Goal: Task Accomplishment & Management: Complete application form

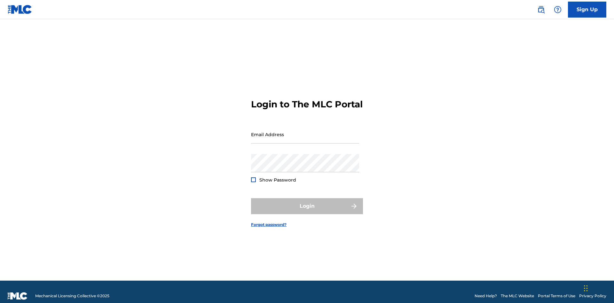
scroll to position [8, 0]
click at [305, 131] on input "Email Address" at bounding box center [305, 134] width 108 height 18
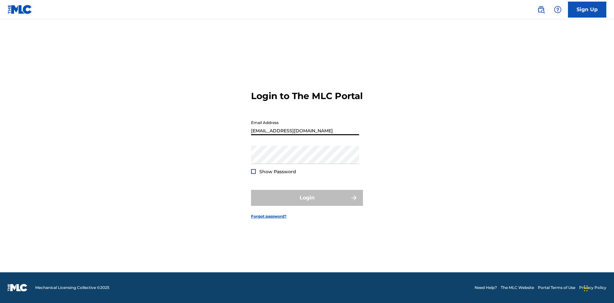
type input "[EMAIL_ADDRESS][DOMAIN_NAME]"
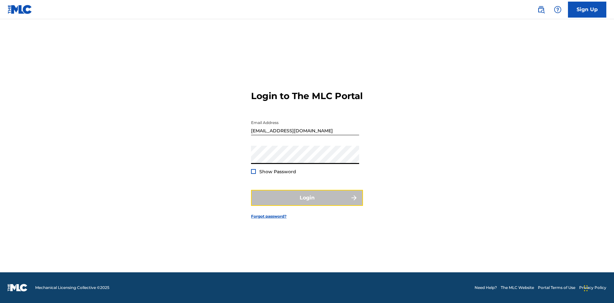
click at [307, 203] on button "Login" at bounding box center [307, 198] width 112 height 16
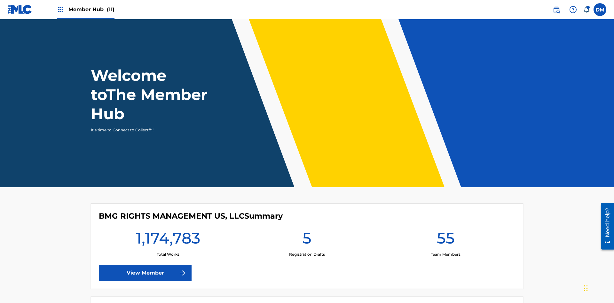
click at [91, 9] on span "Member Hub (11)" at bounding box center [91, 9] width 46 height 7
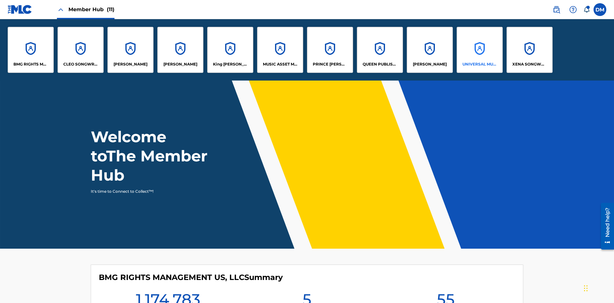
click at [479, 64] on p "UNIVERSAL MUSIC PUB GROUP" at bounding box center [479, 64] width 35 height 6
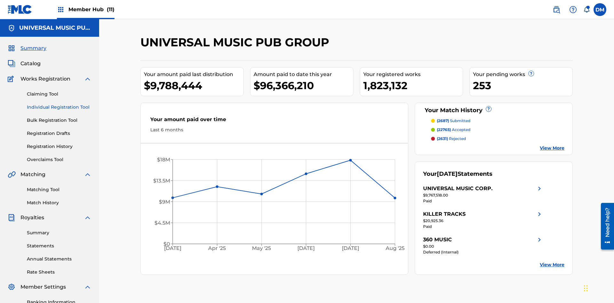
click at [59, 104] on link "Individual Registration Tool" at bounding box center [59, 107] width 65 height 7
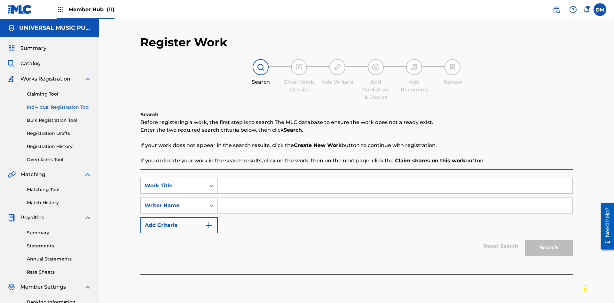
click at [395, 178] on input "Search Form" at bounding box center [395, 185] width 354 height 15
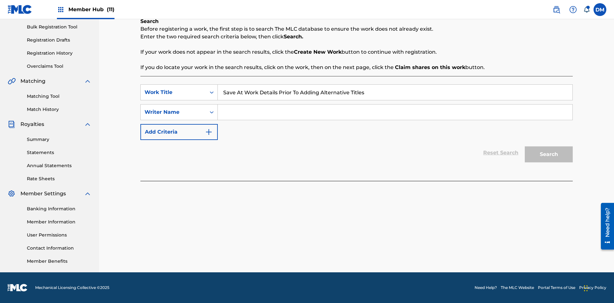
type input "Save At Work Details Prior To Adding Alternative Titles"
click at [395, 112] on input "Search Form" at bounding box center [395, 112] width 354 height 15
type input "QWERTYUIOP"
click at [548, 154] on button "Search" at bounding box center [548, 154] width 48 height 16
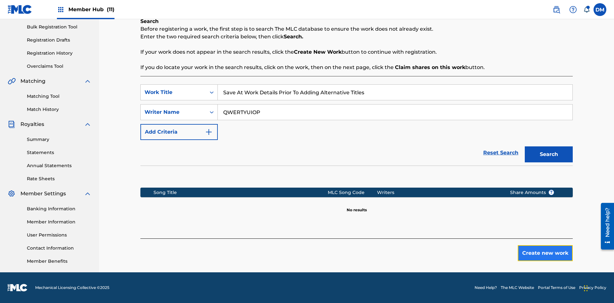
click at [545, 253] on button "Create new work" at bounding box center [544, 253] width 55 height 16
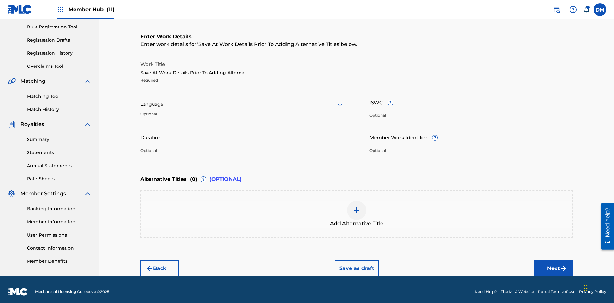
click at [242, 133] on input "Duration" at bounding box center [241, 137] width 203 height 18
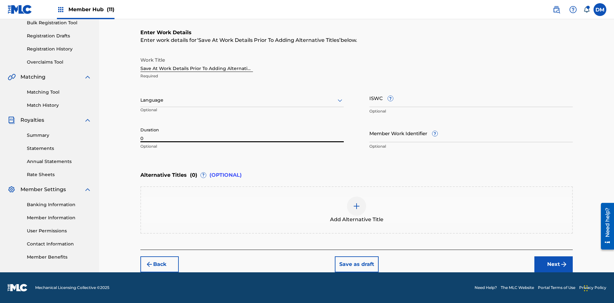
click at [242, 133] on input "0" at bounding box center [241, 133] width 203 height 18
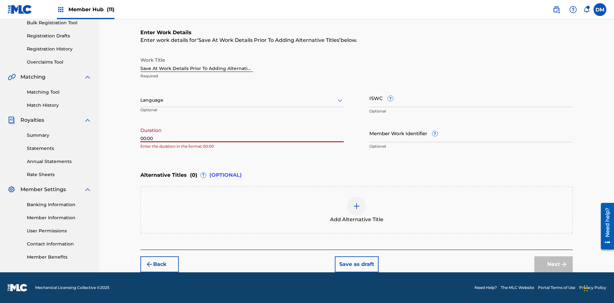
type input "00:00"
click at [340, 100] on icon at bounding box center [340, 101] width 8 height 8
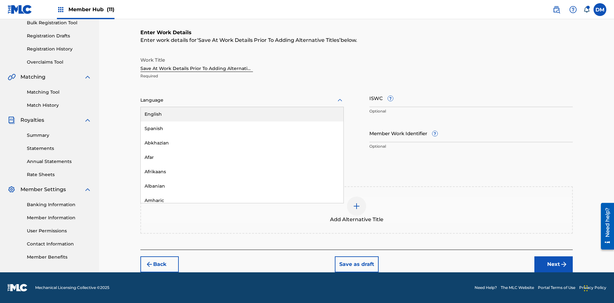
click at [242, 157] on div "Afar" at bounding box center [242, 157] width 203 height 14
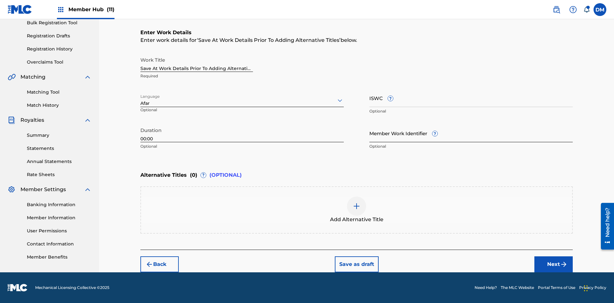
click at [471, 133] on input "Member Work Identifier ?" at bounding box center [470, 133] width 203 height 18
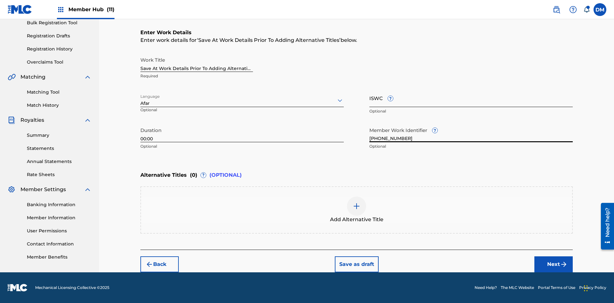
type input "[PHONE_NUMBER]"
click at [471, 98] on input "ISWC ?" at bounding box center [470, 98] width 203 height 18
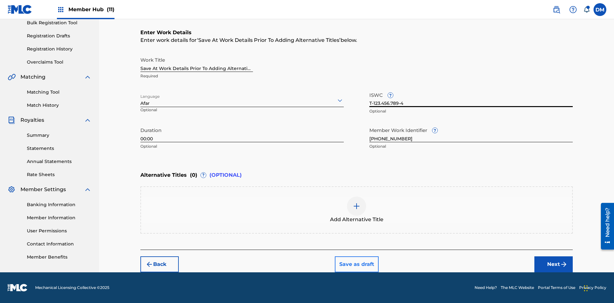
type input "T-123.456.789-4"
click at [356, 264] on button "Save as draft" at bounding box center [357, 264] width 44 height 16
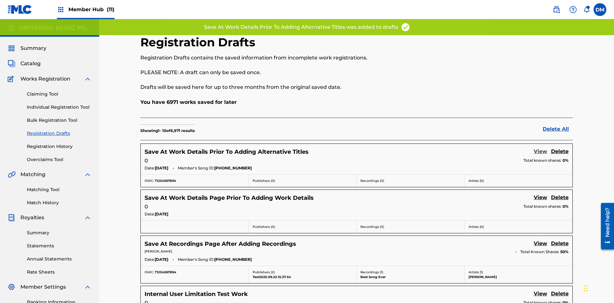
click at [540, 148] on link "View" at bounding box center [539, 152] width 13 height 9
